Goal: Navigation & Orientation: Find specific page/section

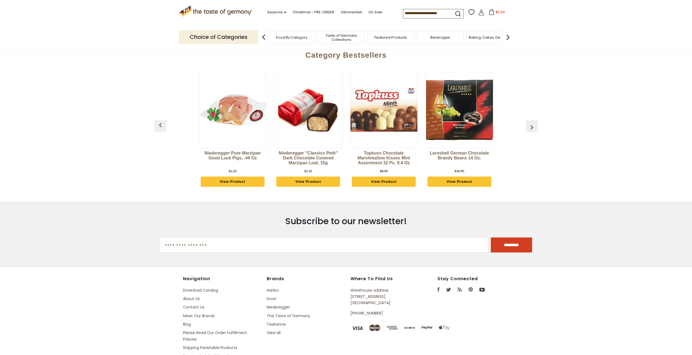
scroll to position [190, 0]
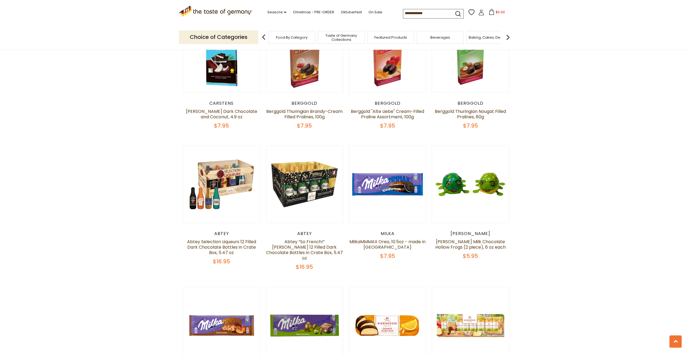
scroll to position [897, 0]
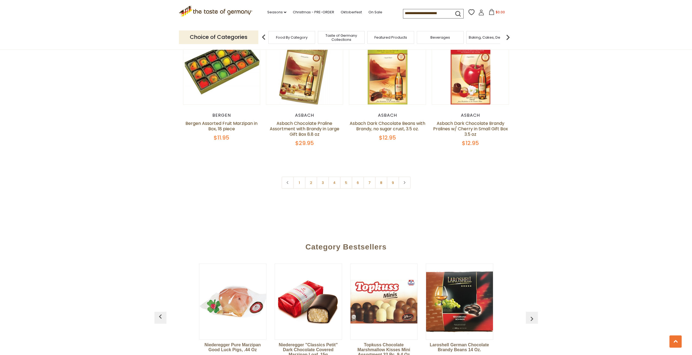
drag, startPoint x: 125, startPoint y: 195, endPoint x: 130, endPoint y: 180, distance: 15.6
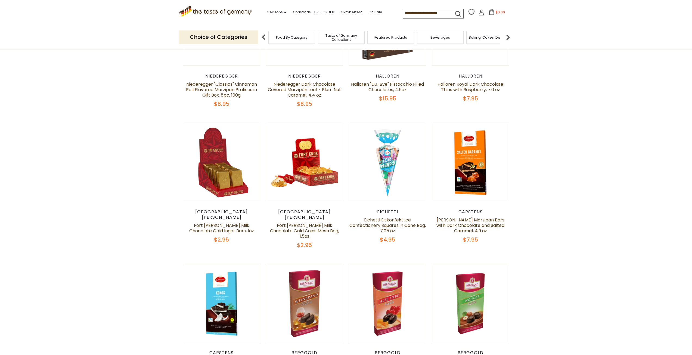
scroll to position [0, 0]
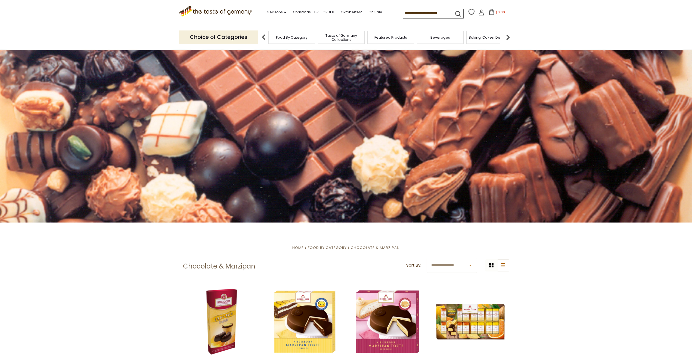
drag, startPoint x: 139, startPoint y: 180, endPoint x: 133, endPoint y: 117, distance: 62.6
click at [284, 12] on icon at bounding box center [285, 12] width 2 height 2
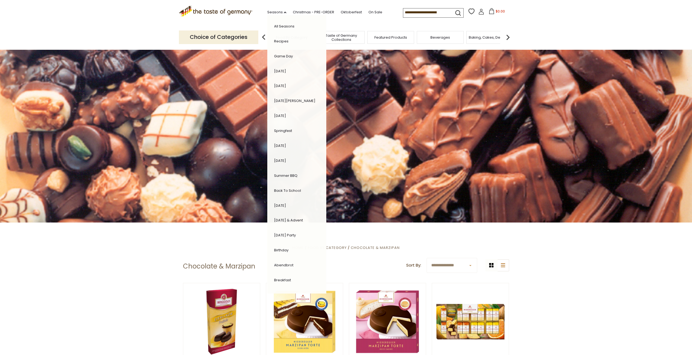
click at [506, 38] on img at bounding box center [507, 37] width 11 height 11
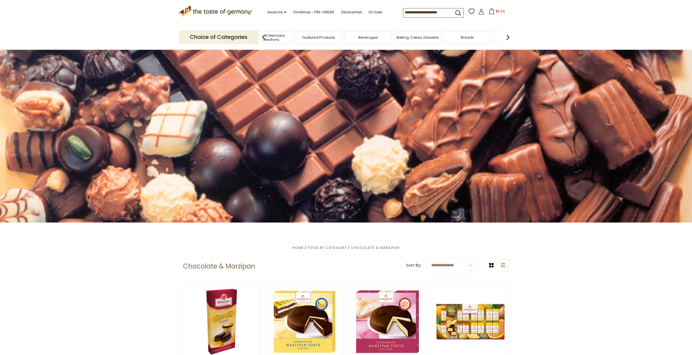
click at [508, 38] on img at bounding box center [507, 37] width 11 height 11
click at [281, 13] on link "Seasons dropdown_arrow" at bounding box center [276, 12] width 19 height 6
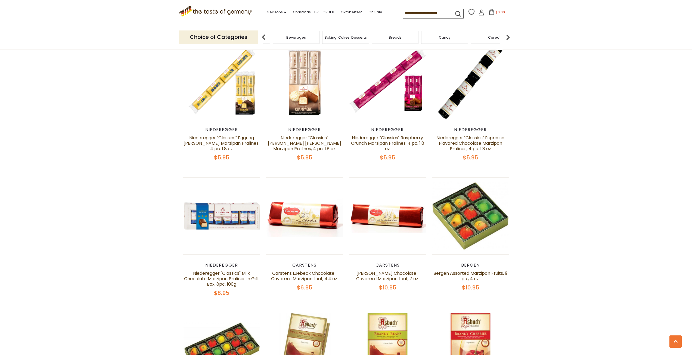
scroll to position [1250, 0]
